Goal: Task Accomplishment & Management: Complete application form

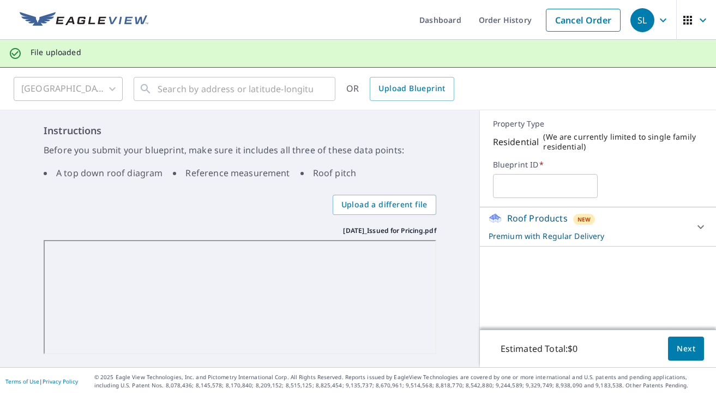
click at [688, 231] on div at bounding box center [701, 227] width 26 height 26
click at [657, 276] on body "SL SL Dashboard Order History Cancel Order SL File uploaded [GEOGRAPHIC_DATA] […" at bounding box center [358, 197] width 716 height 395
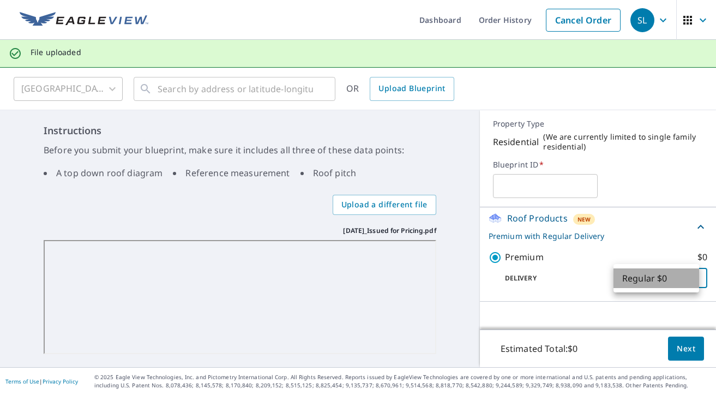
click at [657, 276] on li "Regular $0" at bounding box center [657, 278] width 86 height 20
click at [691, 281] on body "SL SL Dashboard Order History Cancel Order SL File uploaded [GEOGRAPHIC_DATA] […" at bounding box center [358, 197] width 716 height 395
click at [678, 276] on li "Regular $0" at bounding box center [657, 278] width 86 height 20
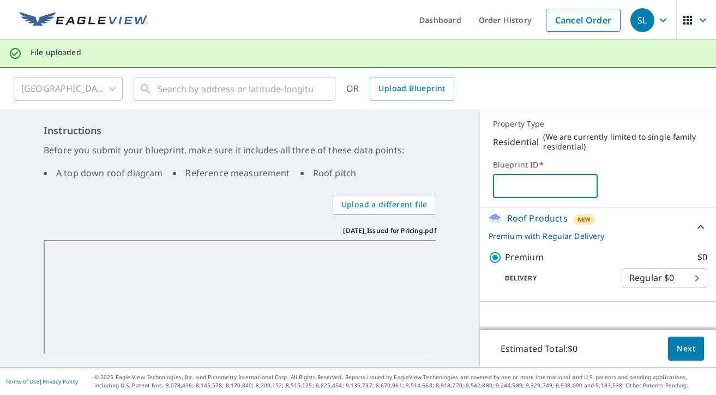
click at [544, 183] on input "text" at bounding box center [545, 186] width 105 height 31
type input "[STREET_ADDRESS][PERSON_NAME] Chase"
click at [645, 156] on div "Property Type Residential ( We are currently limited to single family residenti…" at bounding box center [598, 158] width 236 height 97
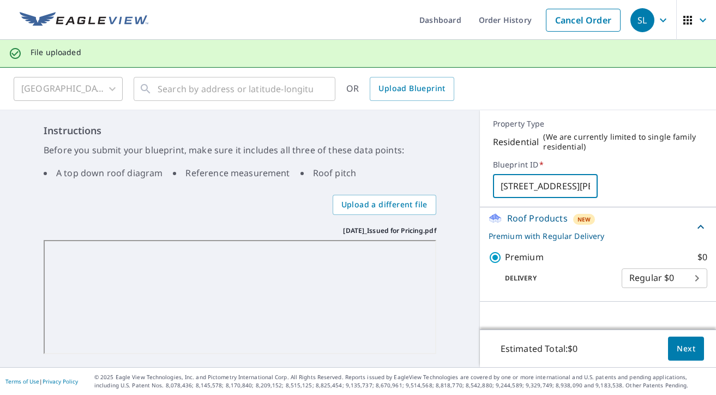
click at [652, 277] on body "SL SL Dashboard Order History Cancel Order SL File uploaded [GEOGRAPHIC_DATA] […" at bounding box center [358, 197] width 716 height 395
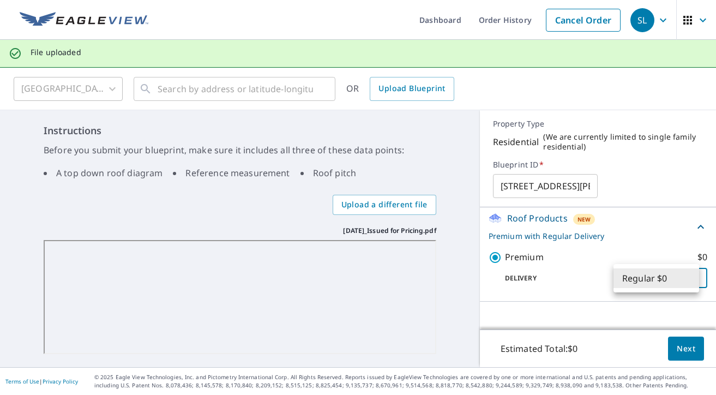
click at [553, 296] on div at bounding box center [358, 197] width 716 height 395
click at [677, 352] on span "Next" at bounding box center [686, 349] width 19 height 14
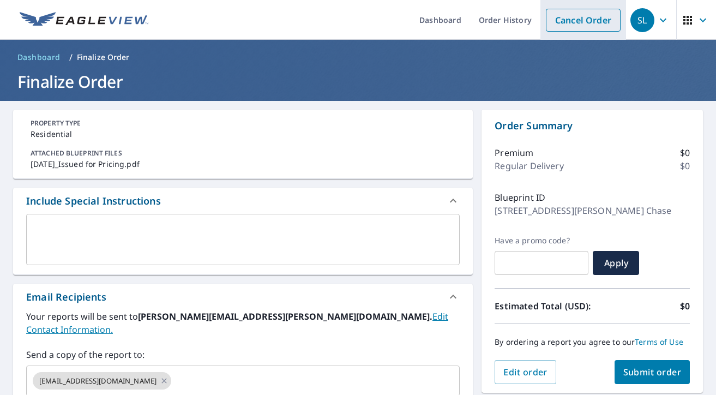
click at [592, 11] on link "Cancel Order" at bounding box center [583, 20] width 75 height 23
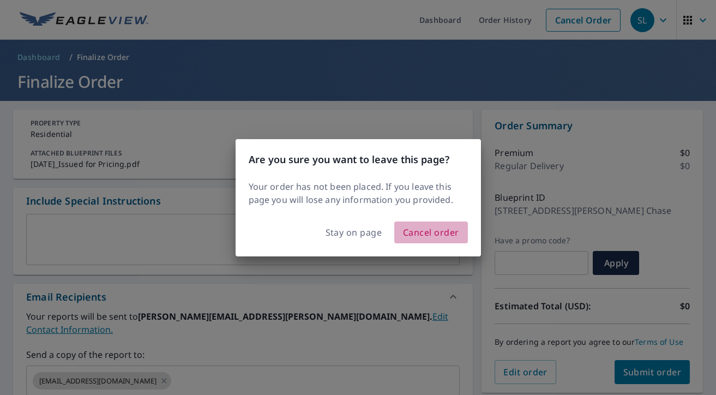
click at [435, 229] on span "Cancel order" at bounding box center [431, 232] width 56 height 15
